Goal: Task Accomplishment & Management: Manage account settings

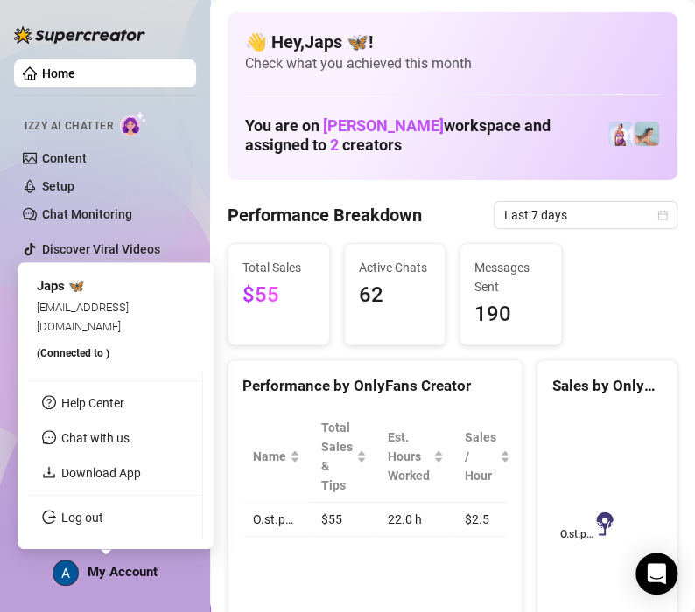
click at [134, 566] on span "My Account" at bounding box center [122, 572] width 70 height 16
click at [103, 524] on link "Log out" at bounding box center [82, 518] width 42 height 14
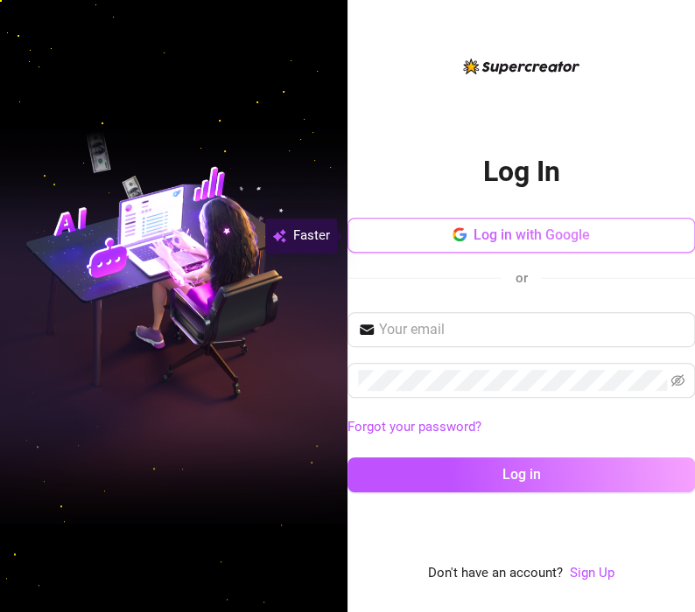
click at [507, 241] on span "Log in with Google" at bounding box center [531, 235] width 116 height 17
